Goal: Task Accomplishment & Management: Manage account settings

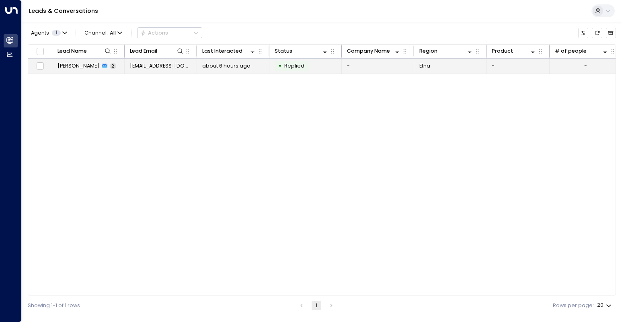
click at [319, 64] on td "• Replied" at bounding box center [305, 66] width 72 height 15
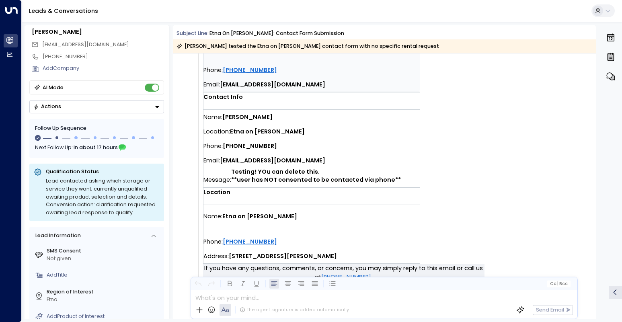
scroll to position [40, 0]
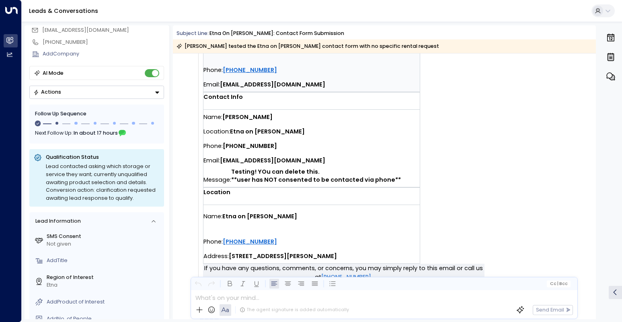
click at [155, 94] on icon "Button group with a nested menu" at bounding box center [157, 93] width 6 height 6
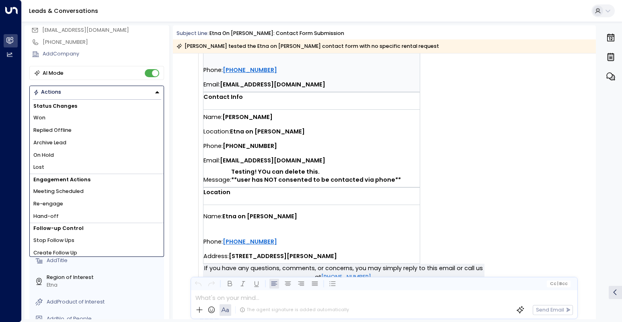
click at [160, 93] on icon "Button group with a nested menu" at bounding box center [157, 92] width 6 height 6
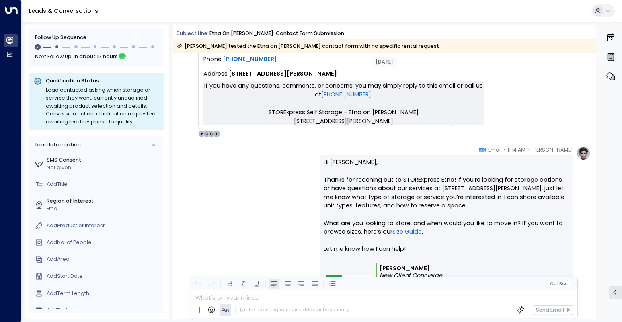
scroll to position [400, 0]
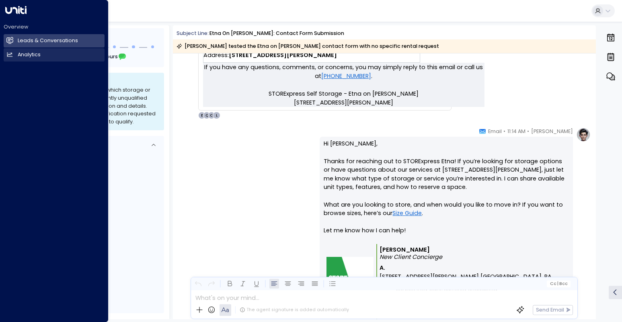
click at [20, 59] on link "Analytics Analytics" at bounding box center [54, 54] width 101 height 13
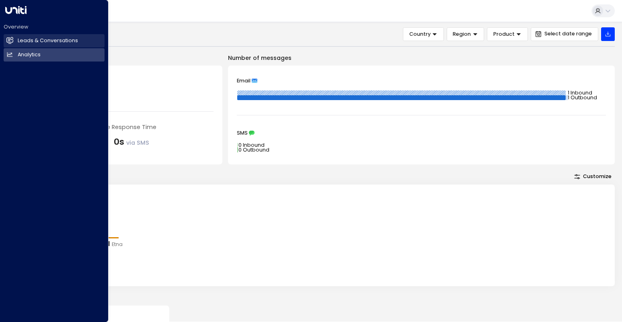
click at [21, 41] on h2 "Leads & Conversations" at bounding box center [48, 41] width 60 height 8
